Goal: Task Accomplishment & Management: Complete application form

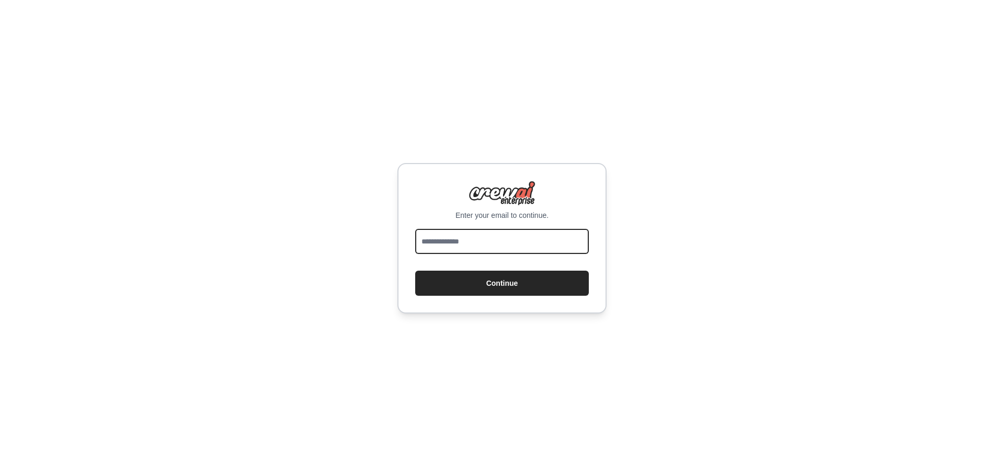
click at [545, 245] on input "email" at bounding box center [502, 241] width 174 height 25
type input "**********"
click at [415, 271] on button "Continue" at bounding box center [502, 283] width 174 height 25
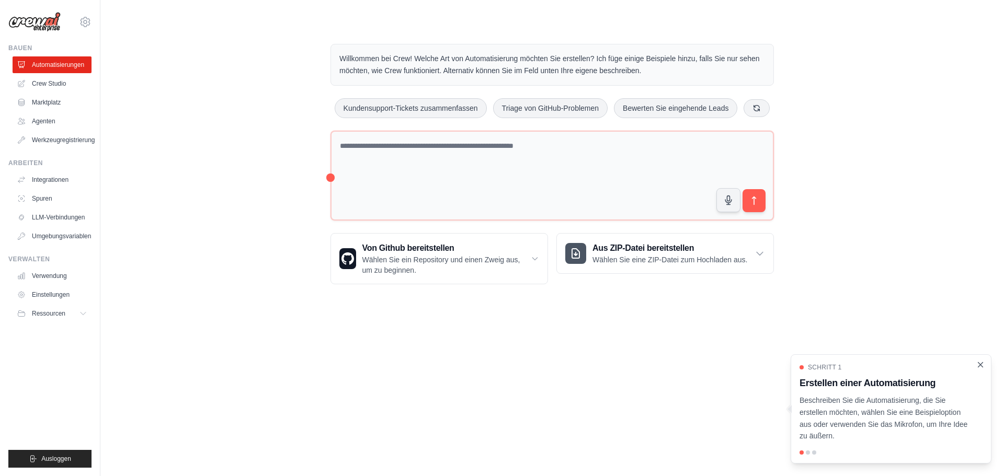
click at [979, 366] on icon "Komplettlösung schließen" at bounding box center [980, 364] width 9 height 9
